Goal: Obtain resource: Download file/media

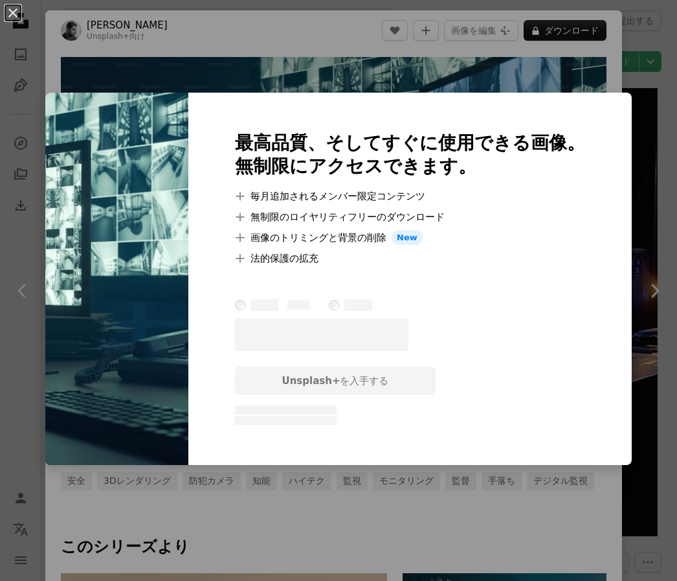
scroll to position [1166, 0]
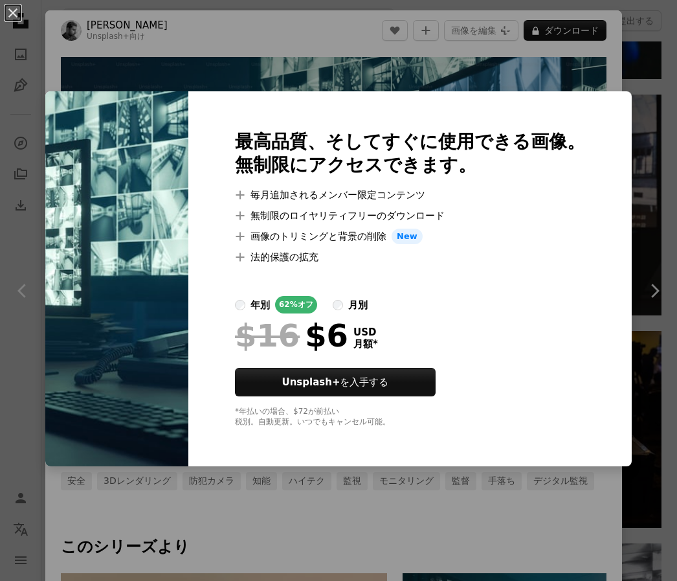
click at [592, 71] on div "An X shape 最高品質、そしてすぐに使用できる画像。 無制限にアクセスできます。 A plus sign 毎月追加されるメンバー限定コンテンツ A p…" at bounding box center [338, 290] width 677 height 581
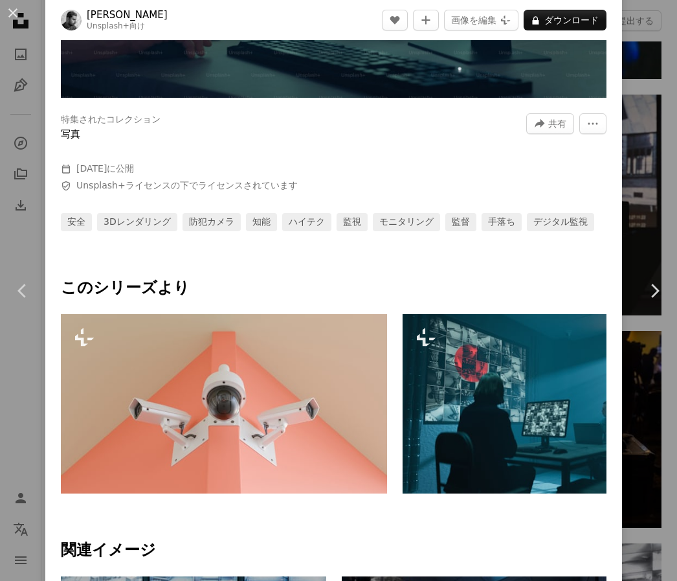
scroll to position [518, 0]
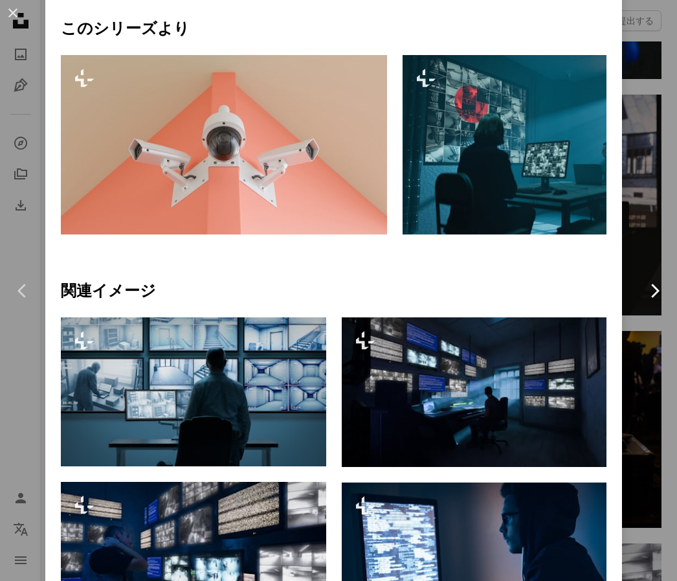
click at [636, 242] on link "Chevron right" at bounding box center [654, 291] width 45 height 124
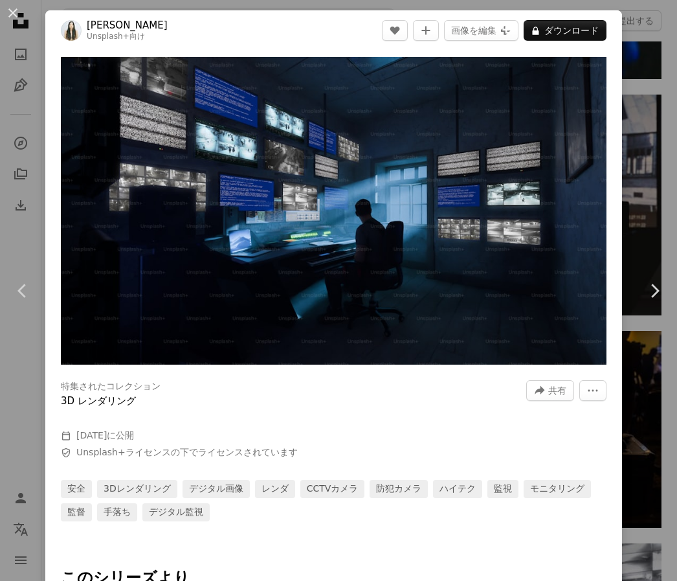
click at [644, 98] on div "An X shape Chevron left Chevron right Zyanya Citlalli Unsplash+ 向け A heart A pl…" at bounding box center [338, 290] width 677 height 581
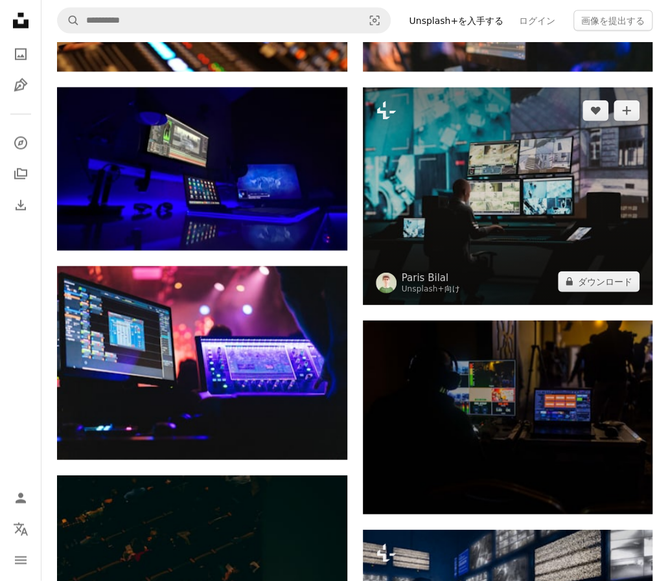
click at [488, 213] on img at bounding box center [508, 196] width 290 height 218
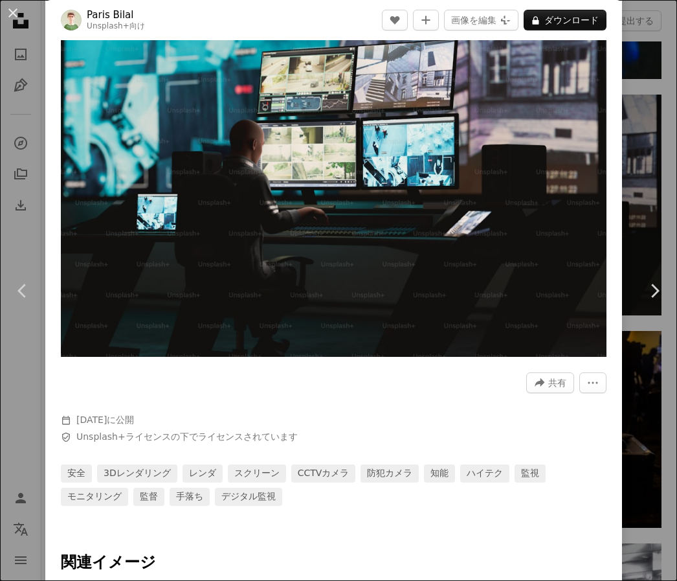
scroll to position [65, 0]
